Goal: Communication & Community: Share content

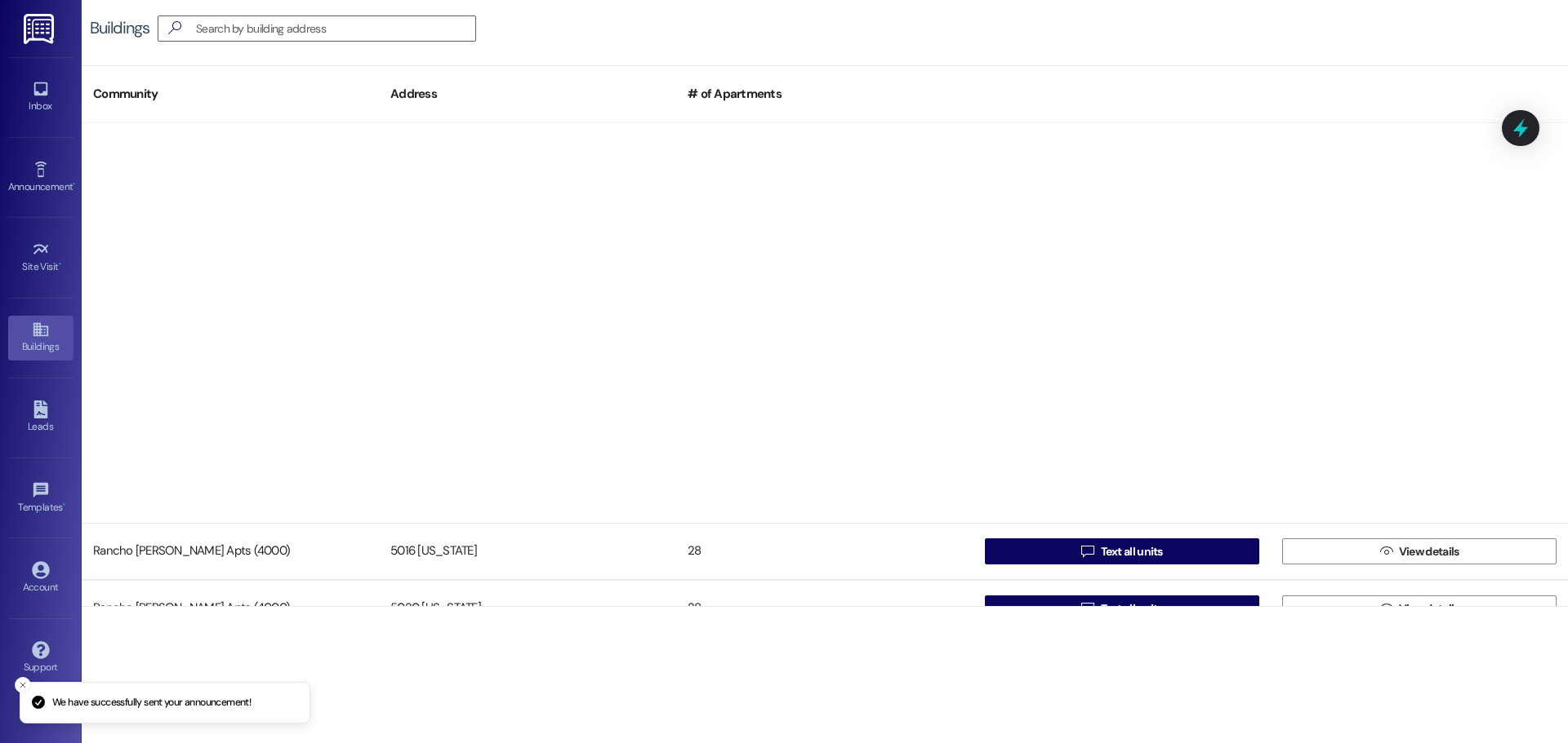
scroll to position [553, 0]
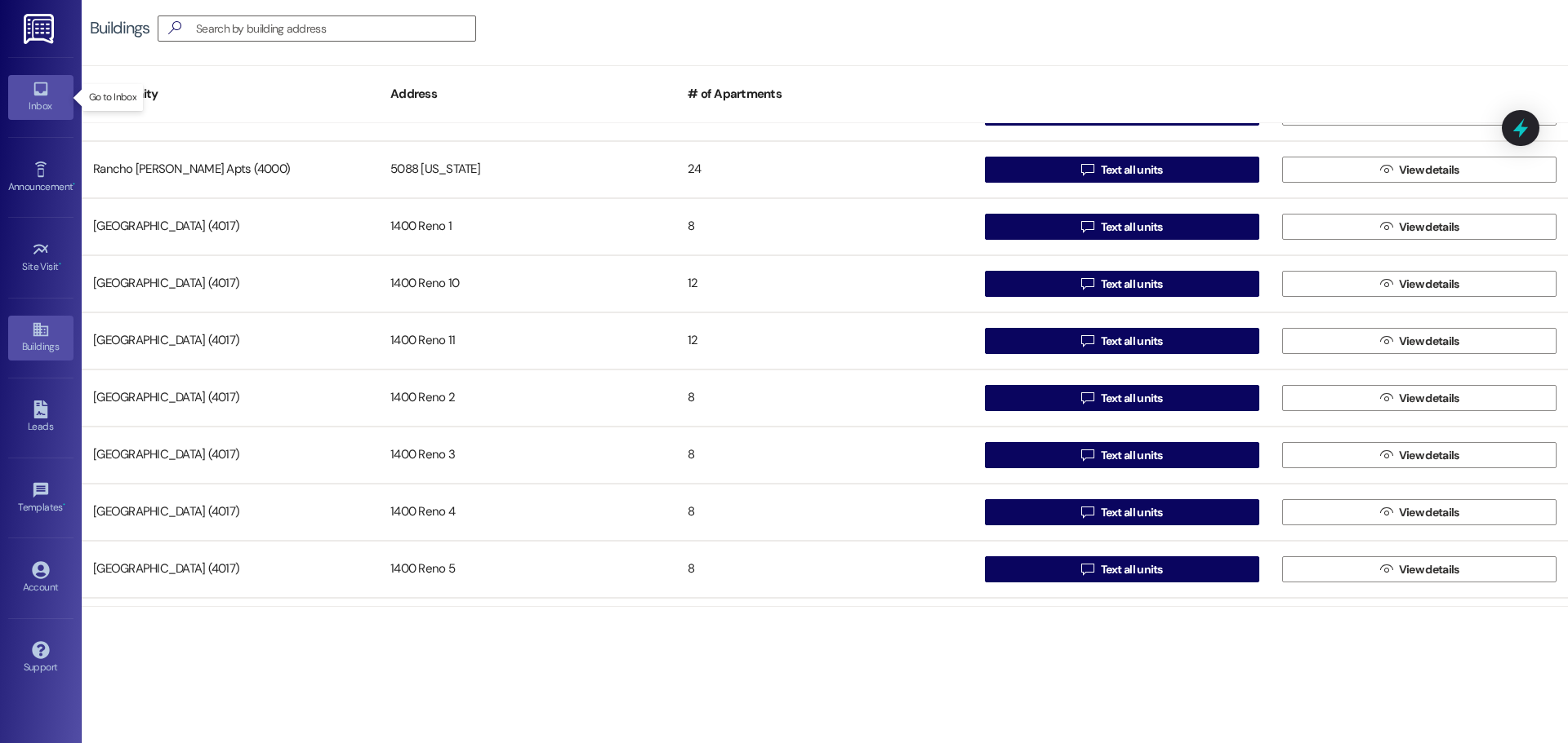
click at [23, 99] on div "Inbox" at bounding box center [41, 106] width 82 height 17
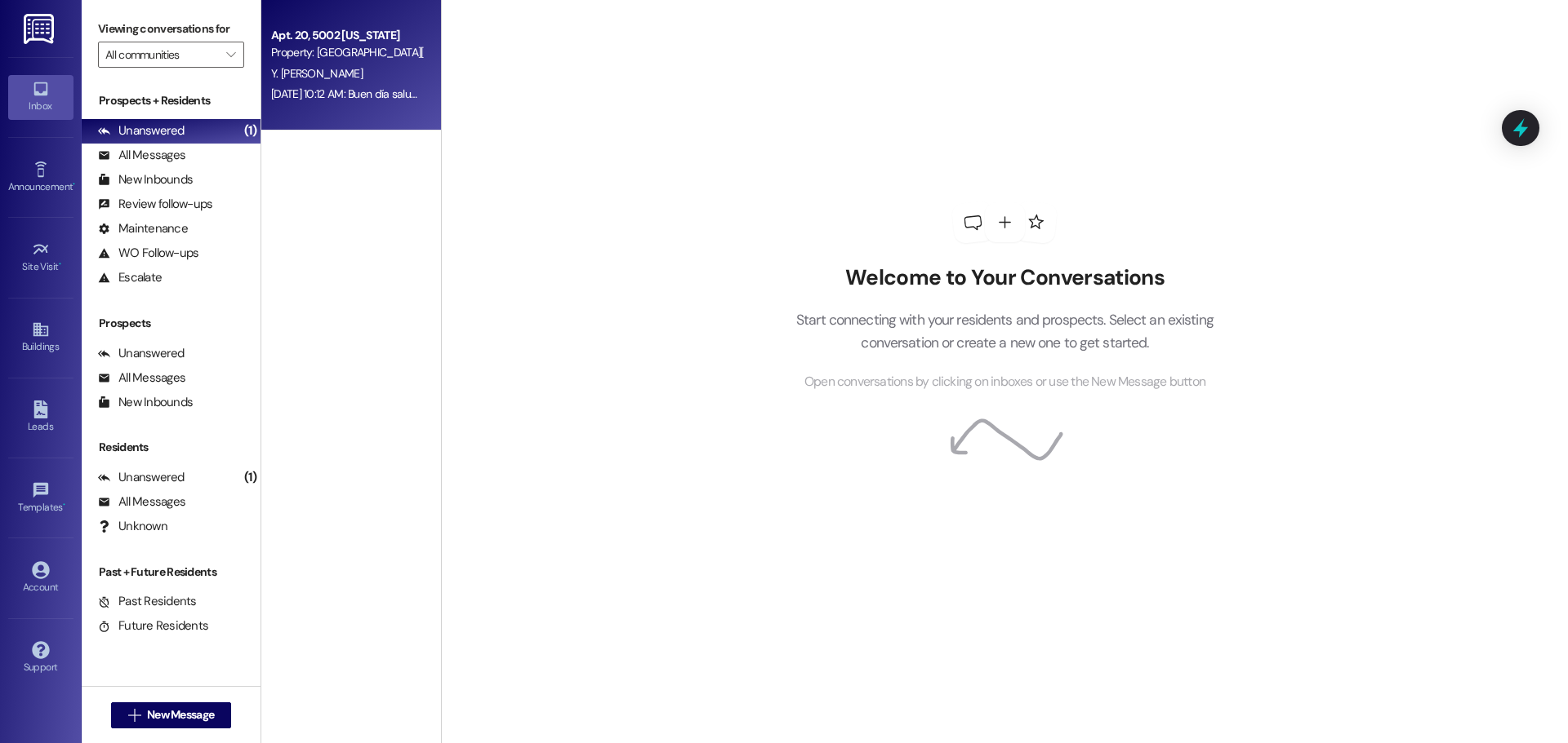
click at [340, 77] on span "Y. [PERSON_NAME]" at bounding box center [317, 73] width 92 height 15
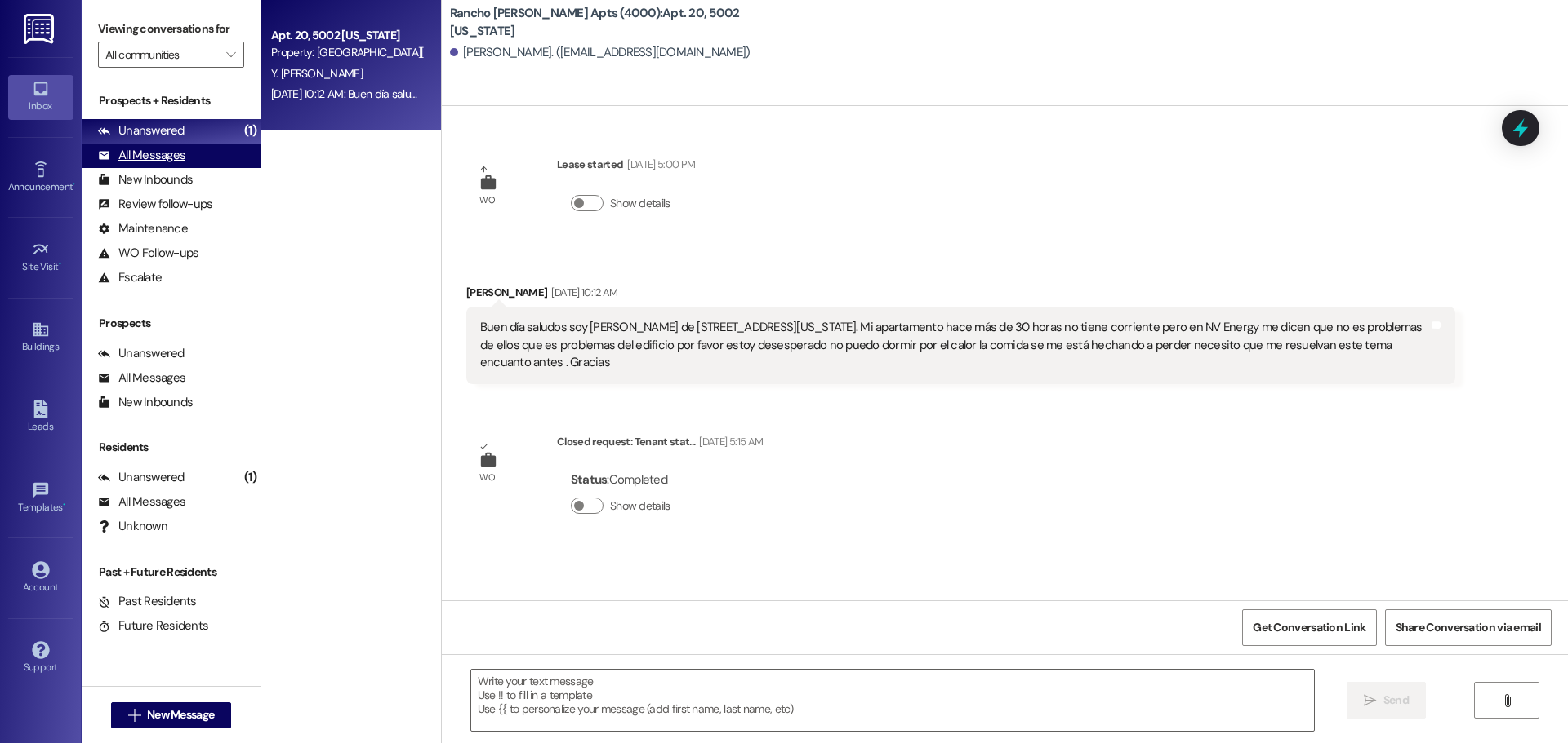
click at [157, 159] on div "All Messages" at bounding box center [141, 155] width 87 height 17
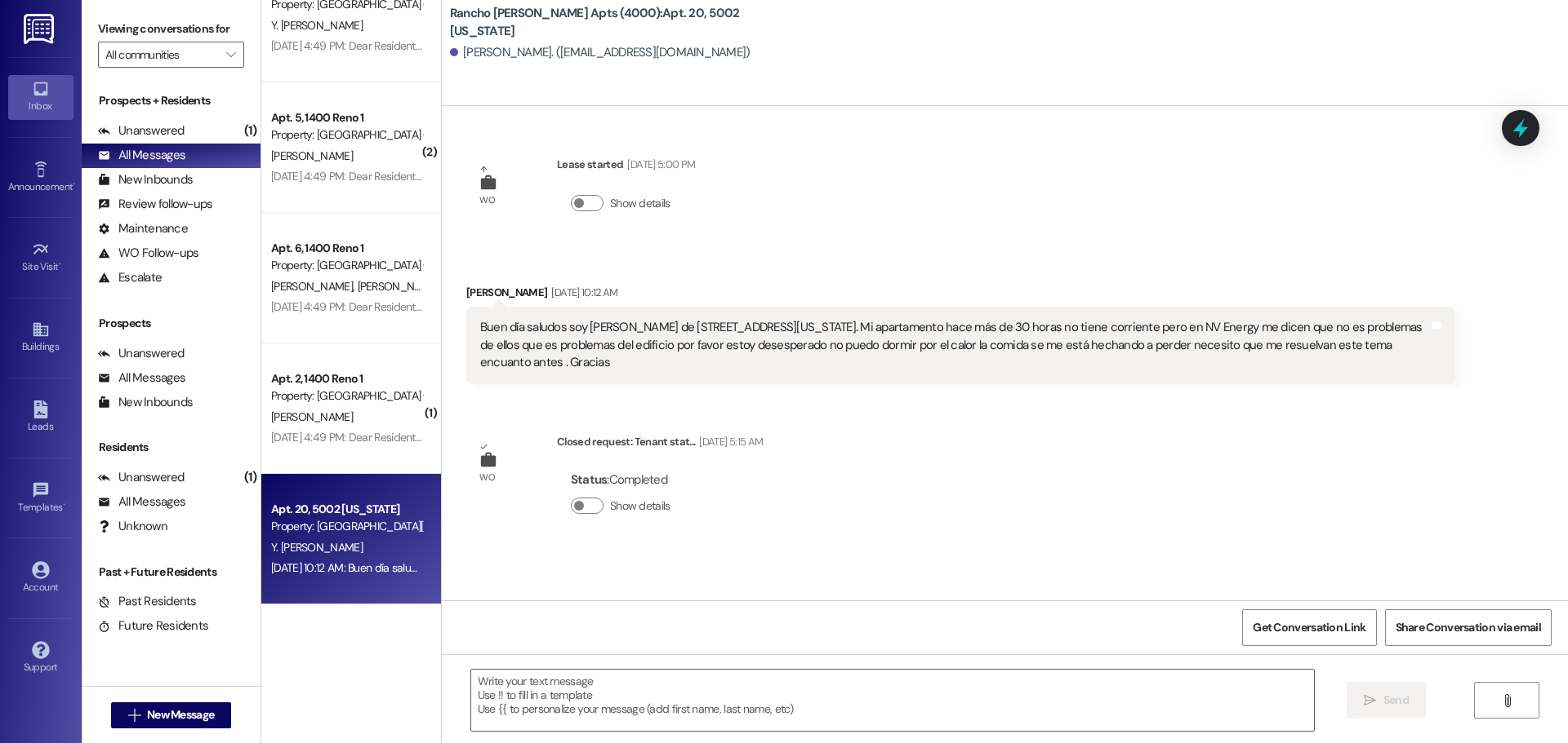
scroll to position [1093, 0]
click at [324, 495] on div "Apt. 20, 5002 [US_STATE] Property: [GEOGRAPHIC_DATA][PERSON_NAME] (4000) Y. [PE…" at bounding box center [351, 539] width 180 height 130
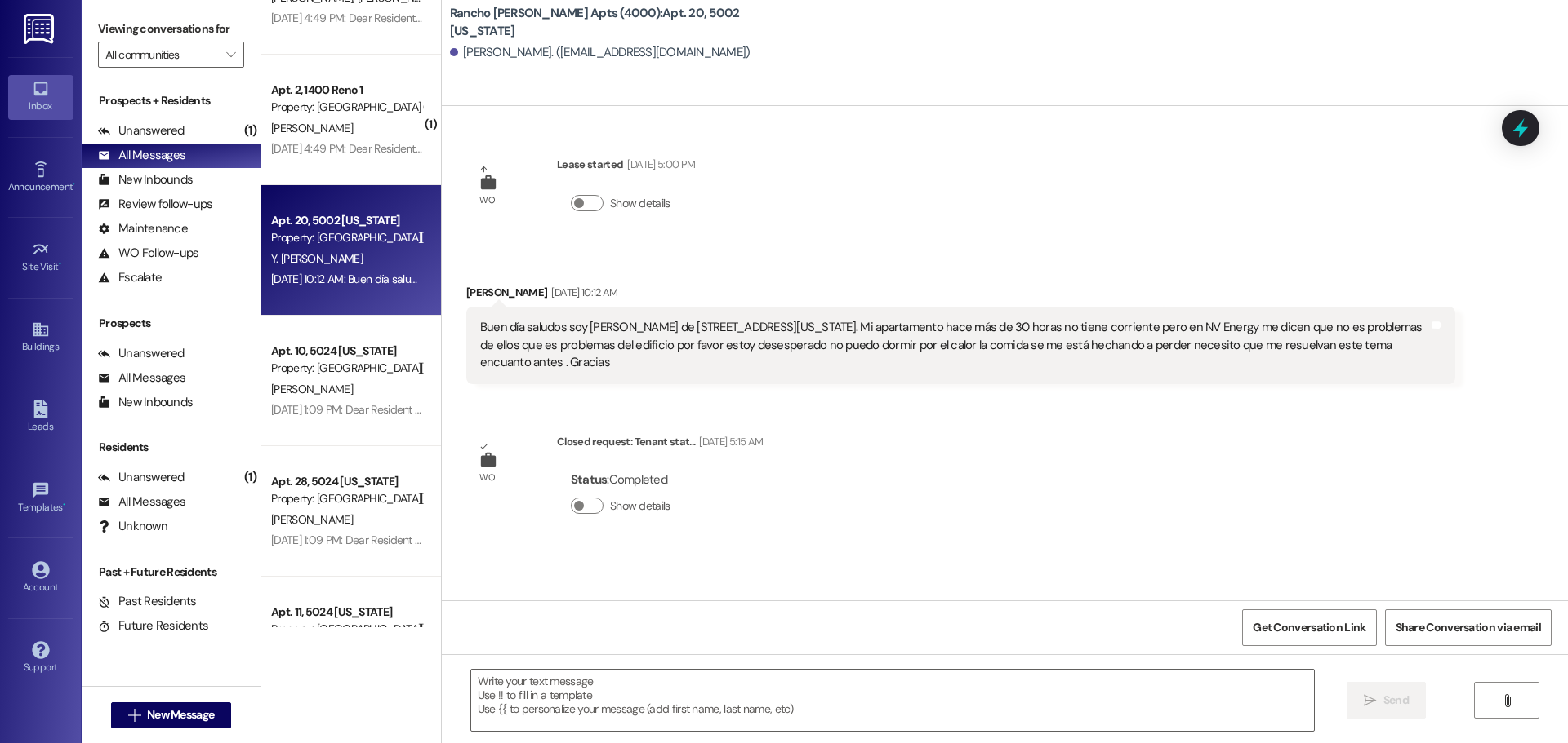
scroll to position [1393, 0]
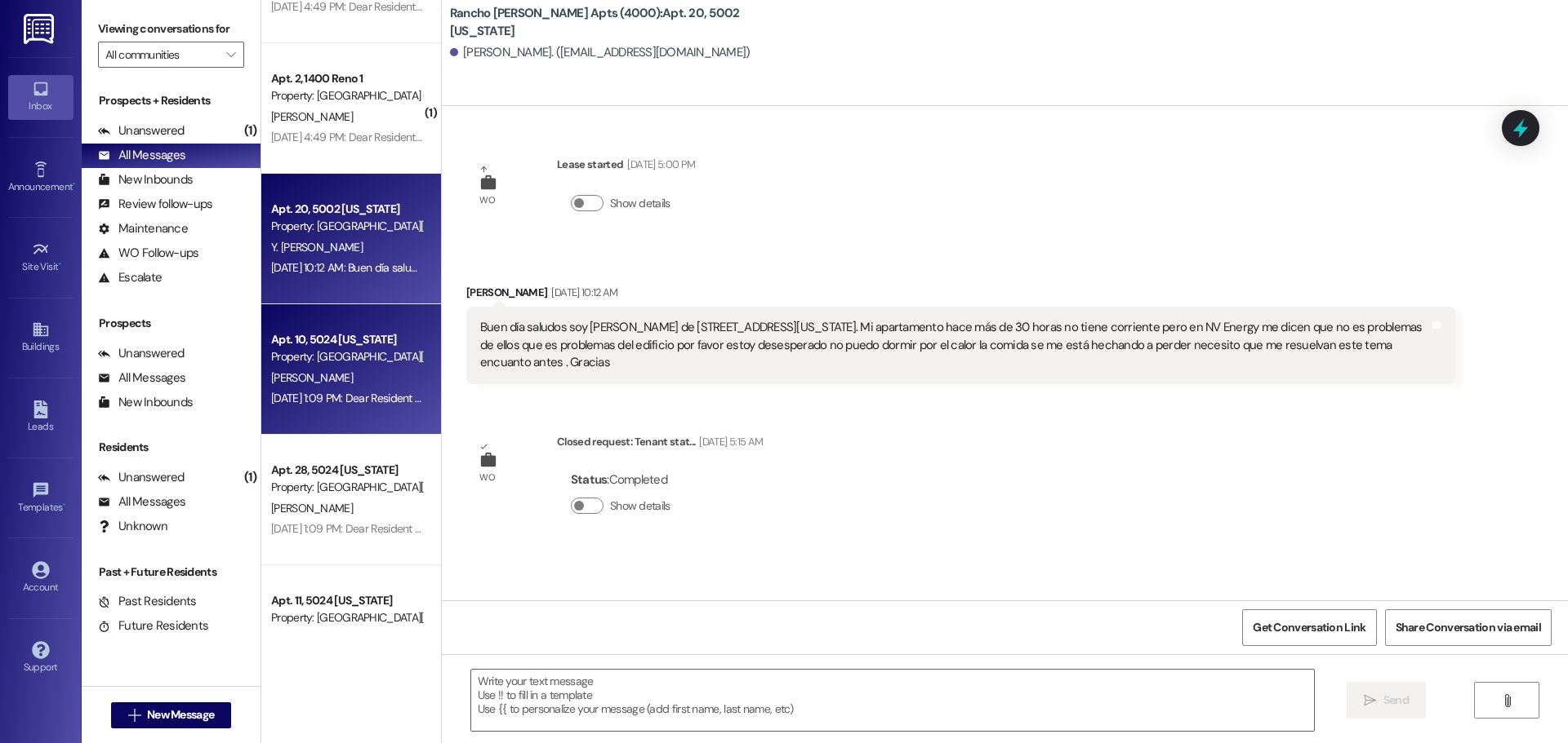
click at [340, 360] on div "Property: [GEOGRAPHIC_DATA][PERSON_NAME] (4000)" at bounding box center [346, 357] width 151 height 17
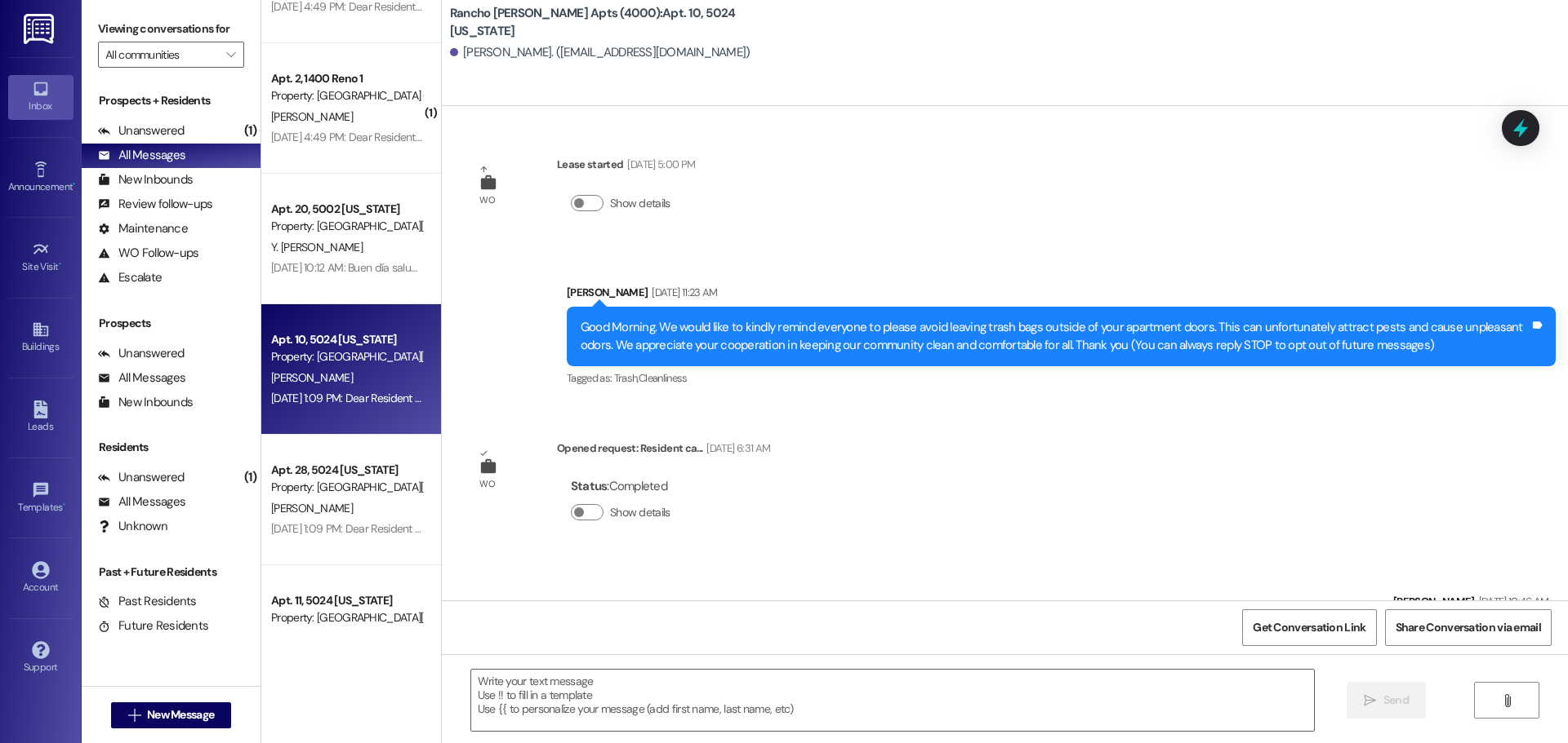
scroll to position [950, 0]
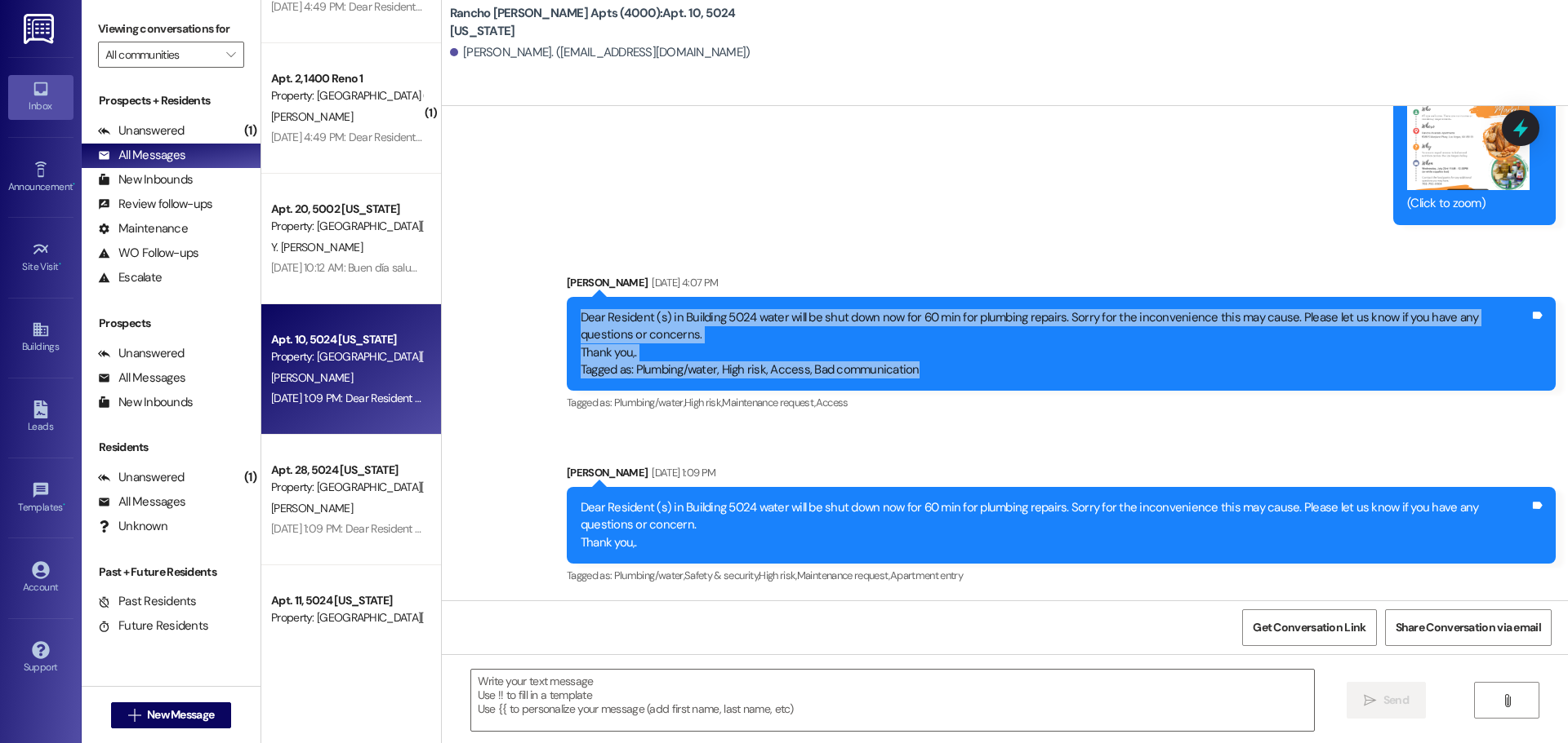
drag, startPoint x: 574, startPoint y: 309, endPoint x: 1457, endPoint y: 364, distance: 884.7
click at [1457, 364] on div "Dear Resident (s) in Building 5024 water will be shut down now for 60 min for p…" at bounding box center [1061, 344] width 988 height 95
copy div "Dear Resident (s) in Building 5024 water will be shut down now for 60 min for p…"
click at [26, 345] on div "Buildings" at bounding box center [41, 347] width 82 height 17
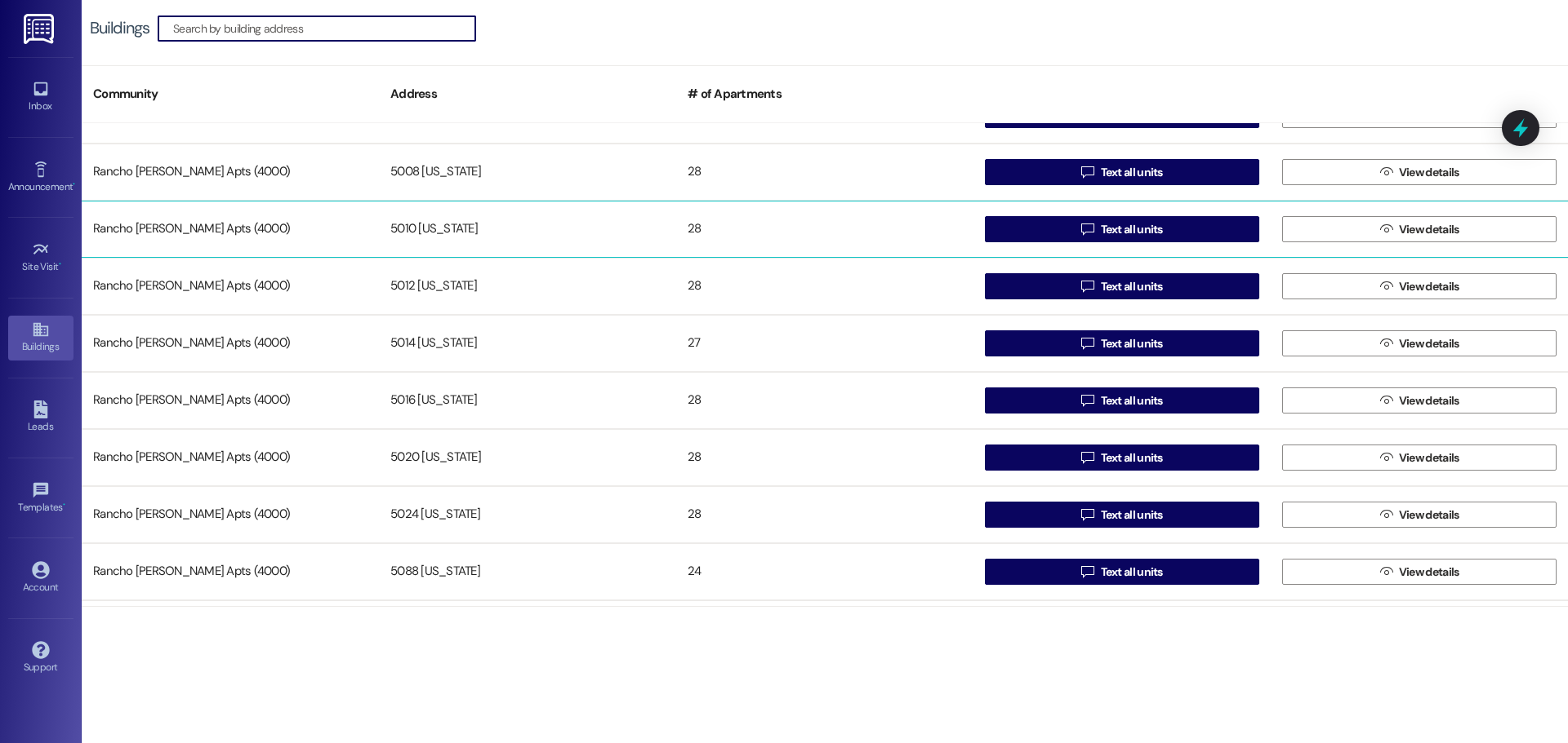
scroll to position [151, 0]
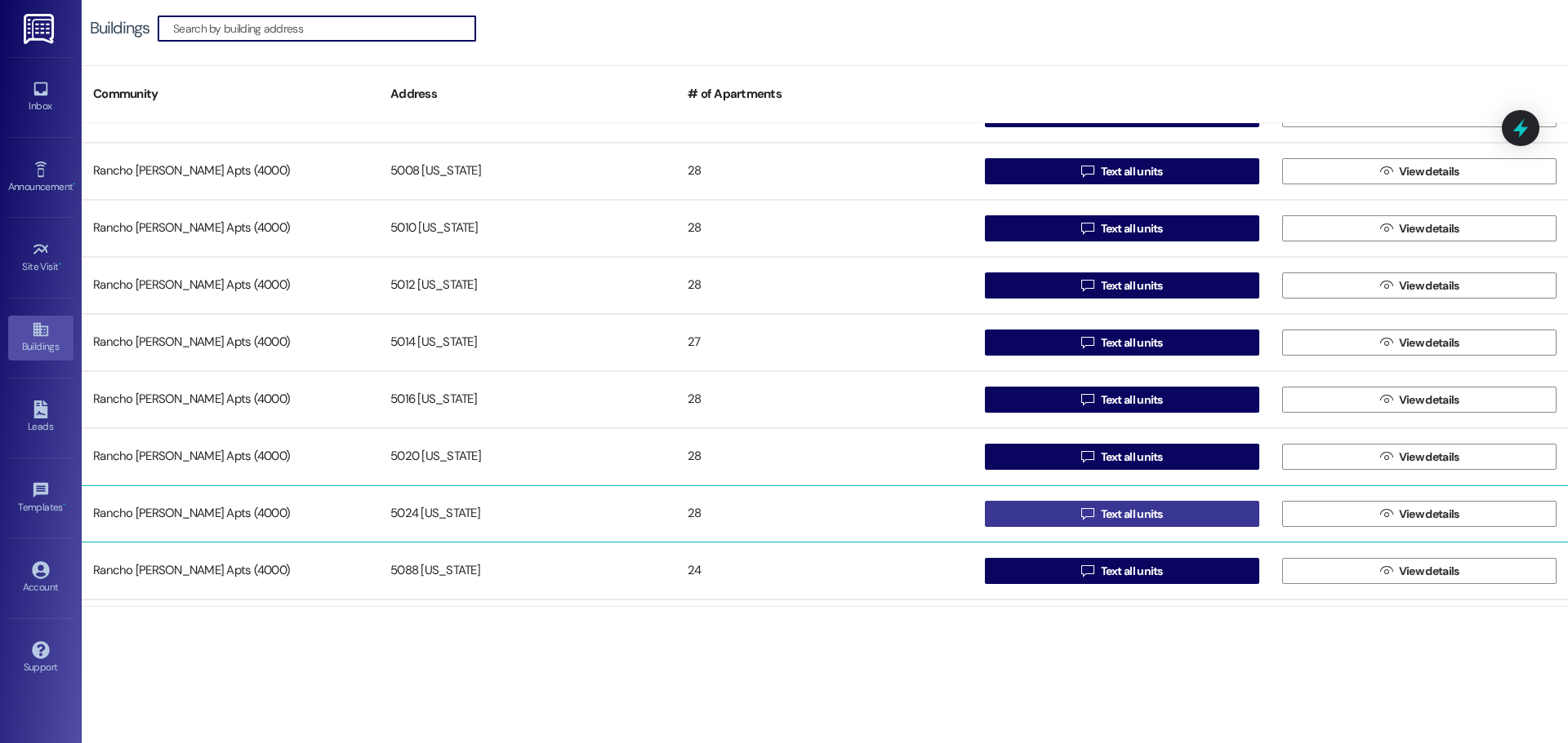
click at [1061, 511] on button " Text all units" at bounding box center [1121, 514] width 274 height 26
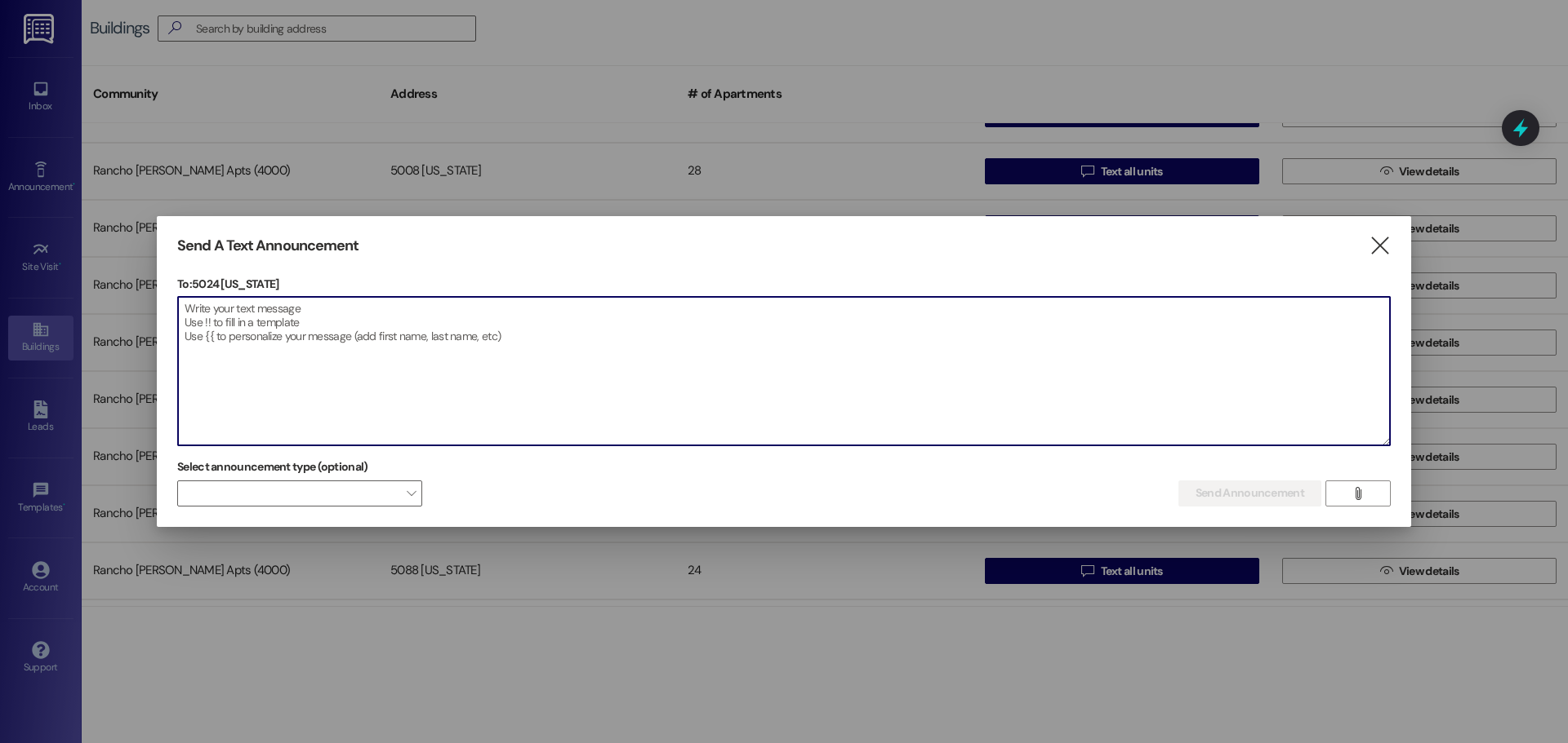
paste textarea "Dear Resident (s) in Building 5024 water will be shut down now for 60 min for p…"
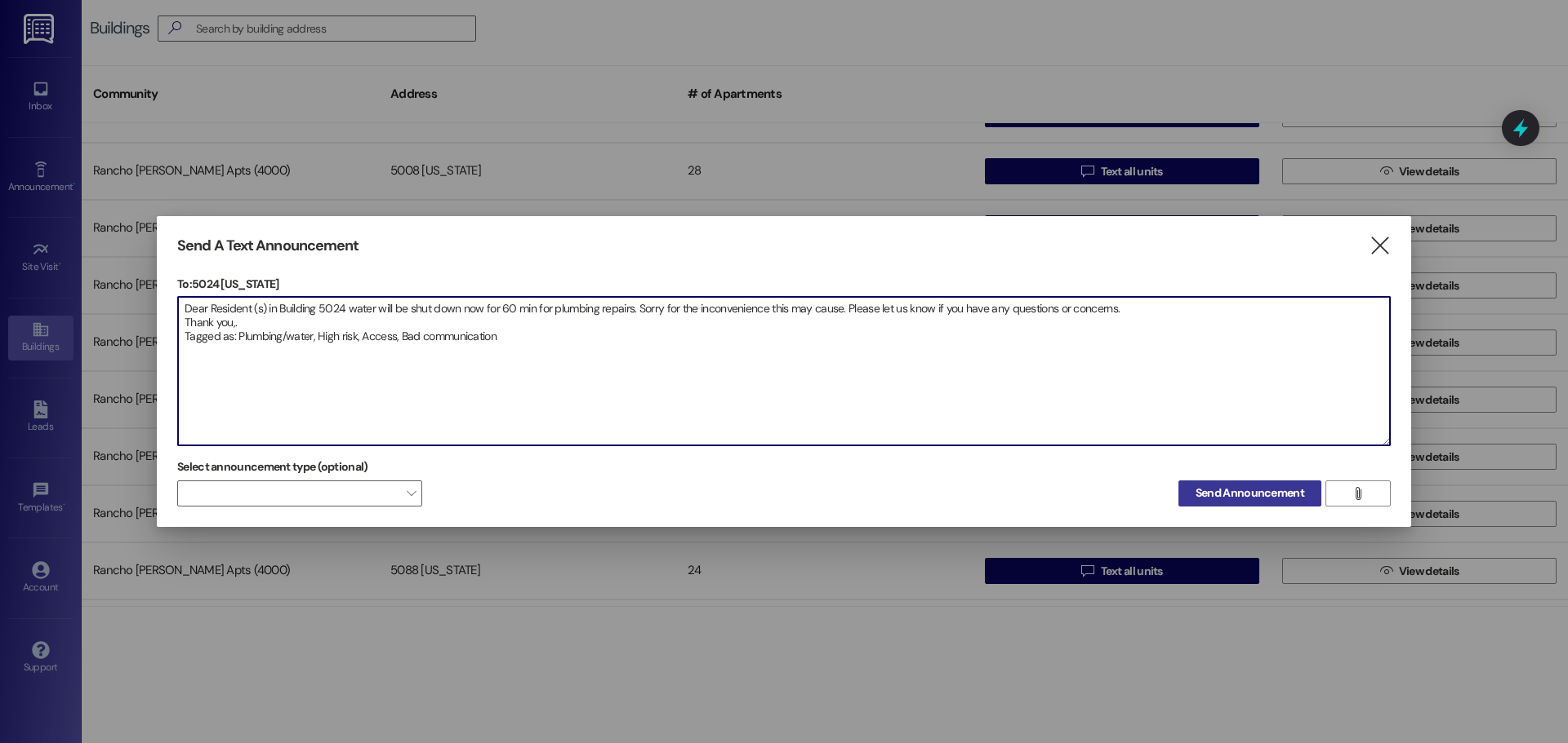
type textarea "Dear Resident (s) in Building 5024 water will be shut down now for 60 min for p…"
click at [1236, 497] on span "Send Announcement" at bounding box center [1249, 493] width 108 height 17
